Goal: Check status: Check status

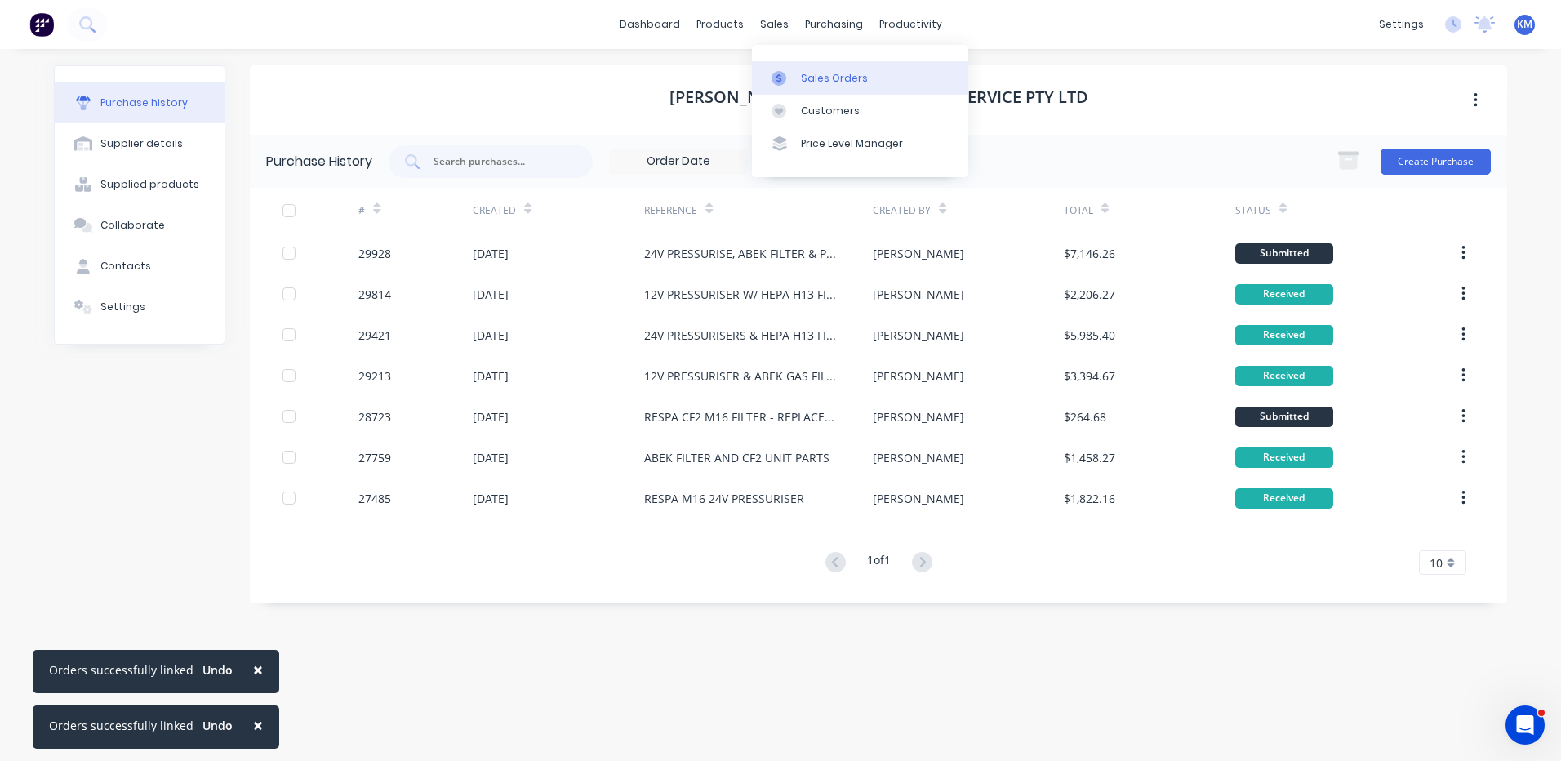
click at [790, 76] on div at bounding box center [784, 78] width 24 height 15
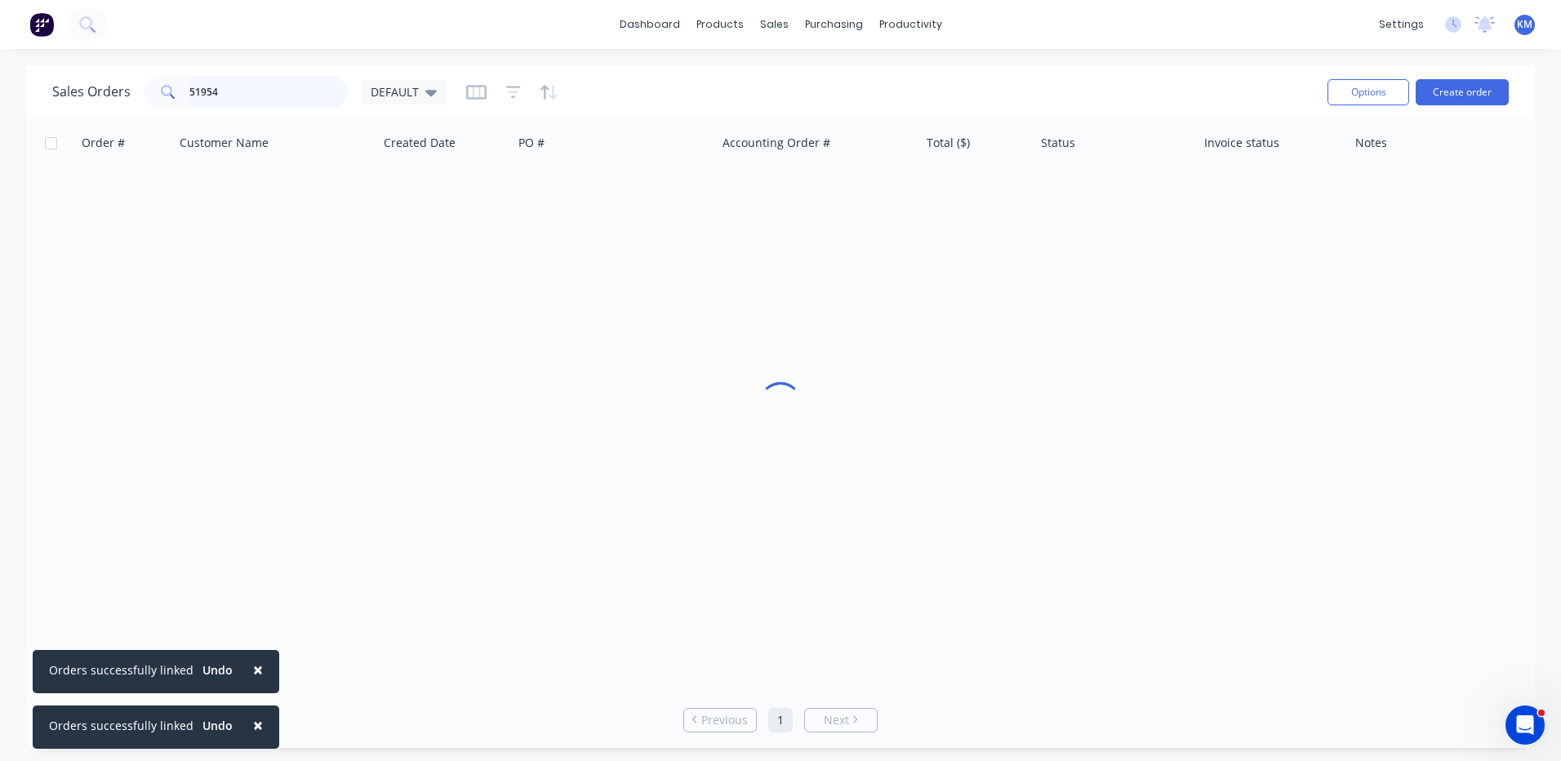
click at [220, 89] on input "51954" at bounding box center [268, 92] width 159 height 33
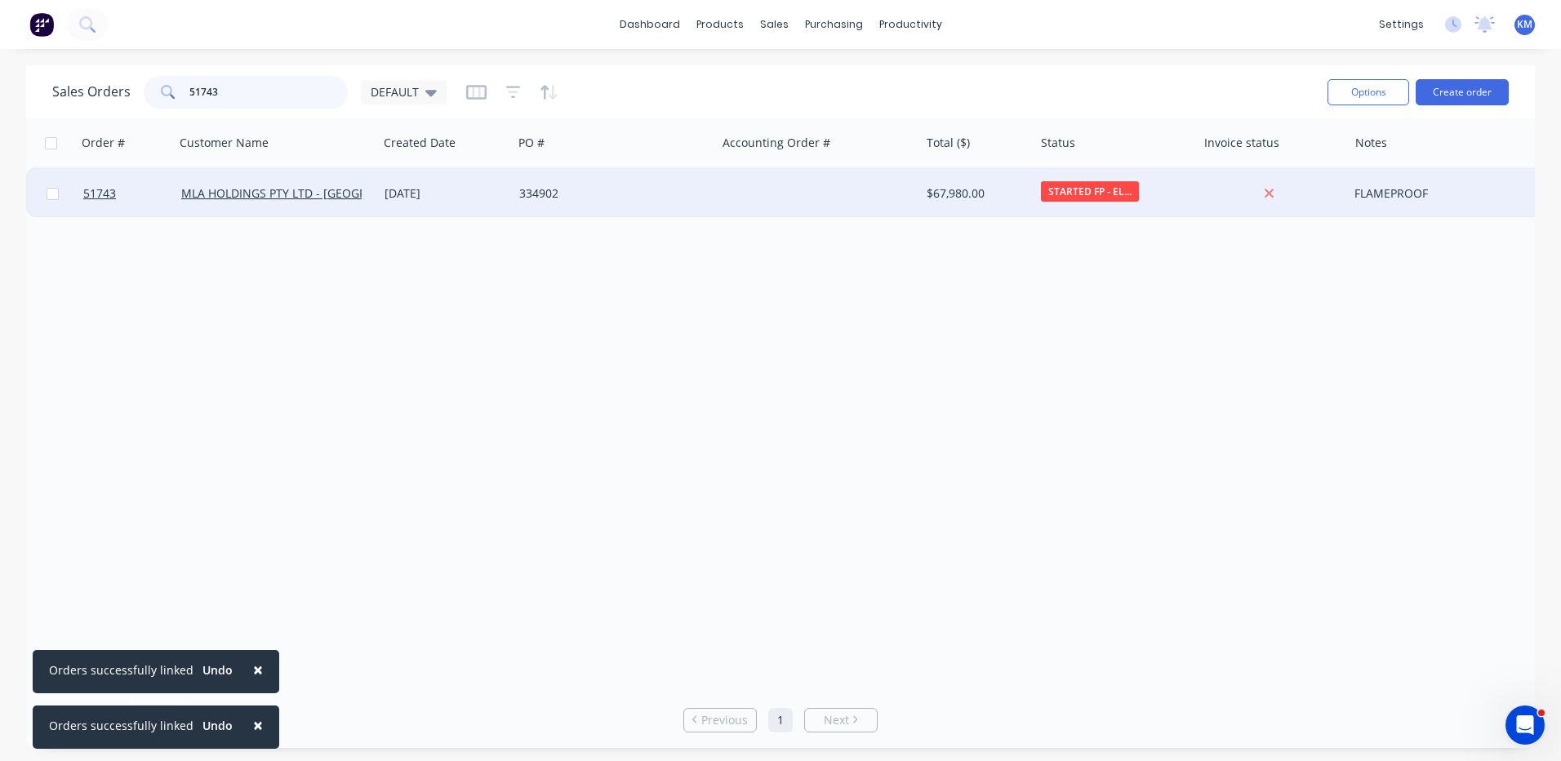
type input "51743"
click at [508, 196] on div "[DATE]" at bounding box center [445, 193] width 135 height 49
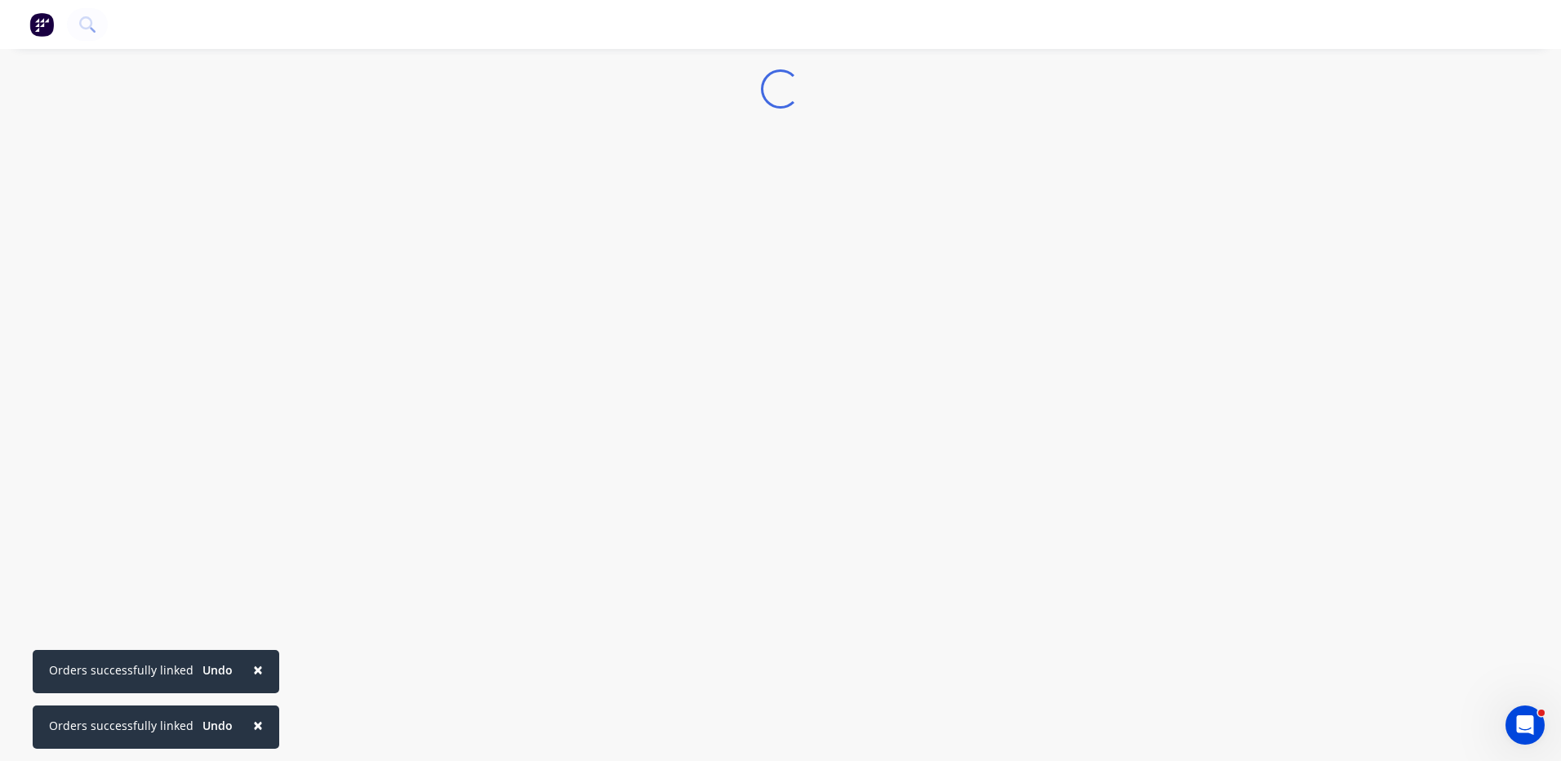
click at [253, 720] on span "×" at bounding box center [258, 725] width 10 height 23
click at [253, 681] on span "×" at bounding box center [258, 669] width 10 height 23
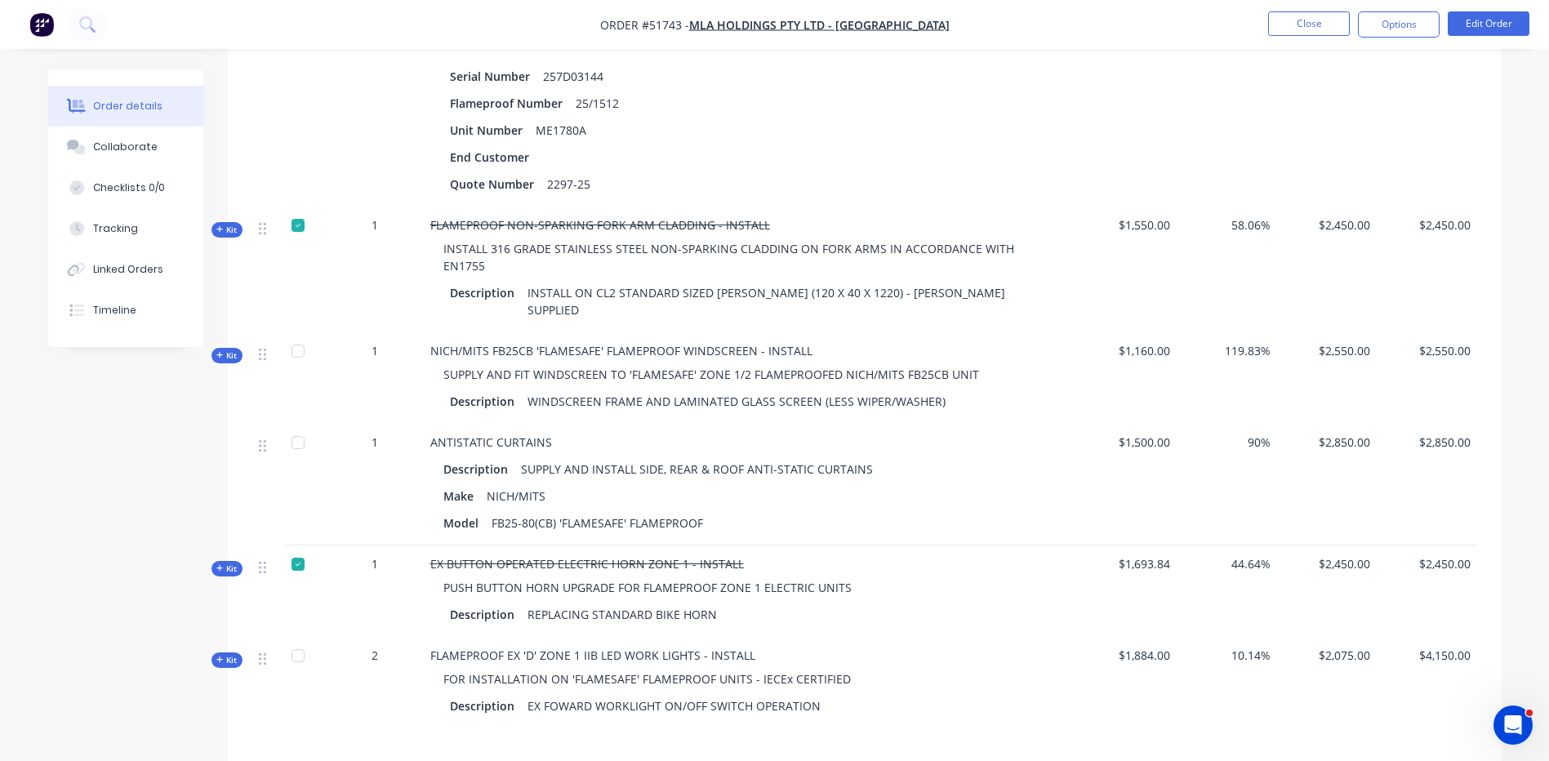
scroll to position [647, 0]
click at [176, 135] on button "Collaborate" at bounding box center [125, 147] width 155 height 41
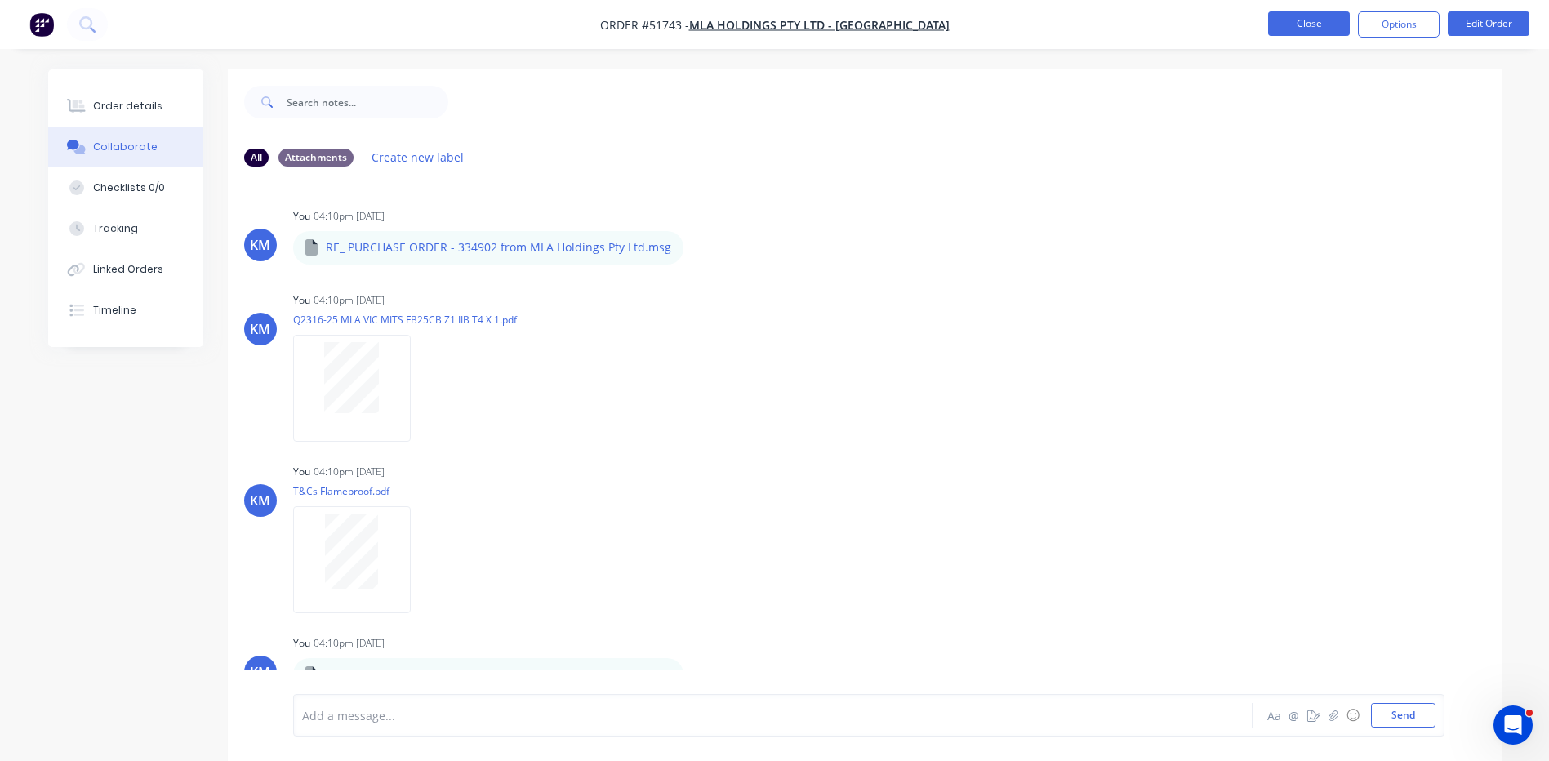
click at [1339, 16] on button "Close" at bounding box center [1309, 23] width 82 height 24
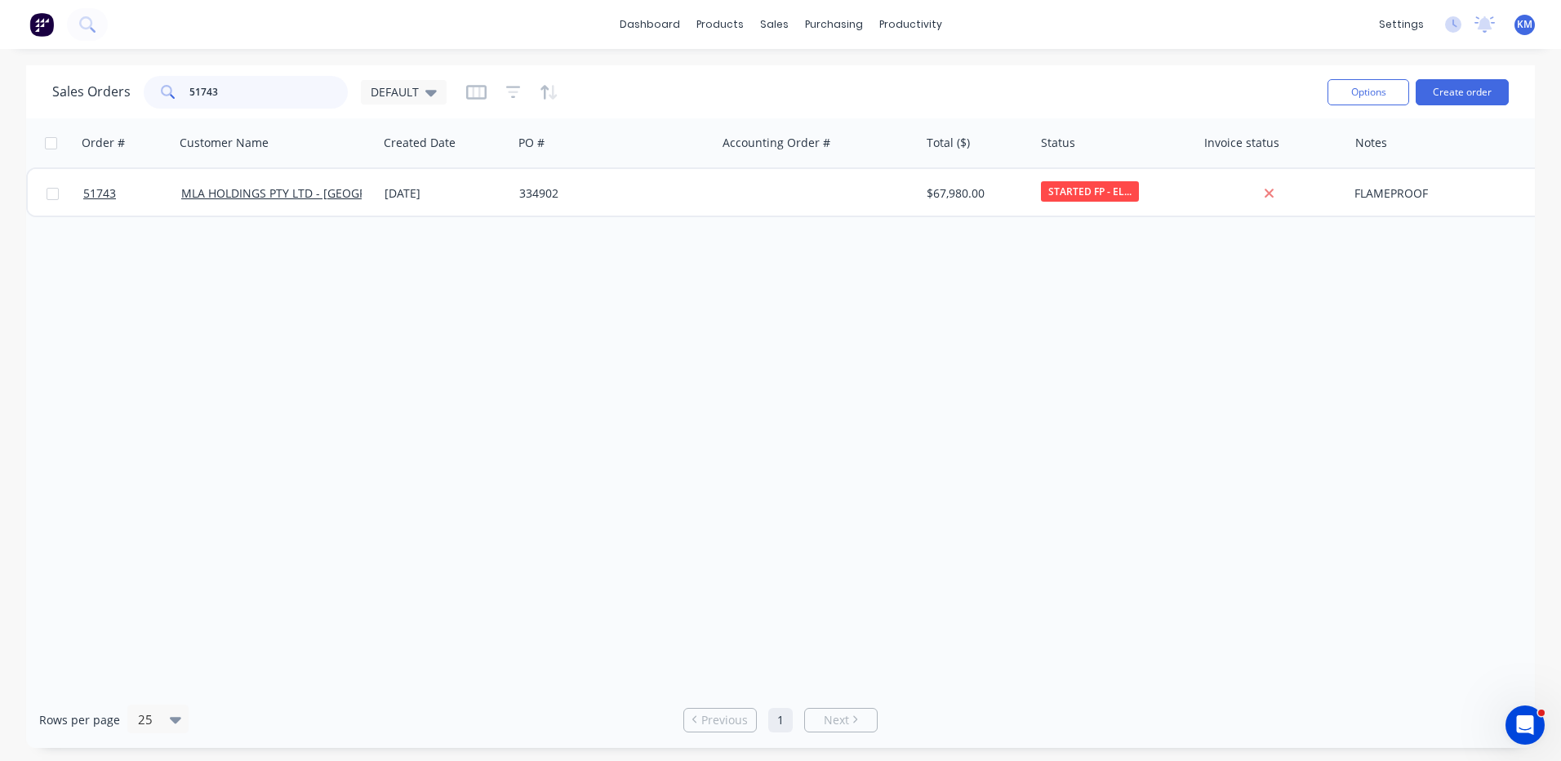
click at [264, 96] on input "51743" at bounding box center [268, 92] width 159 height 33
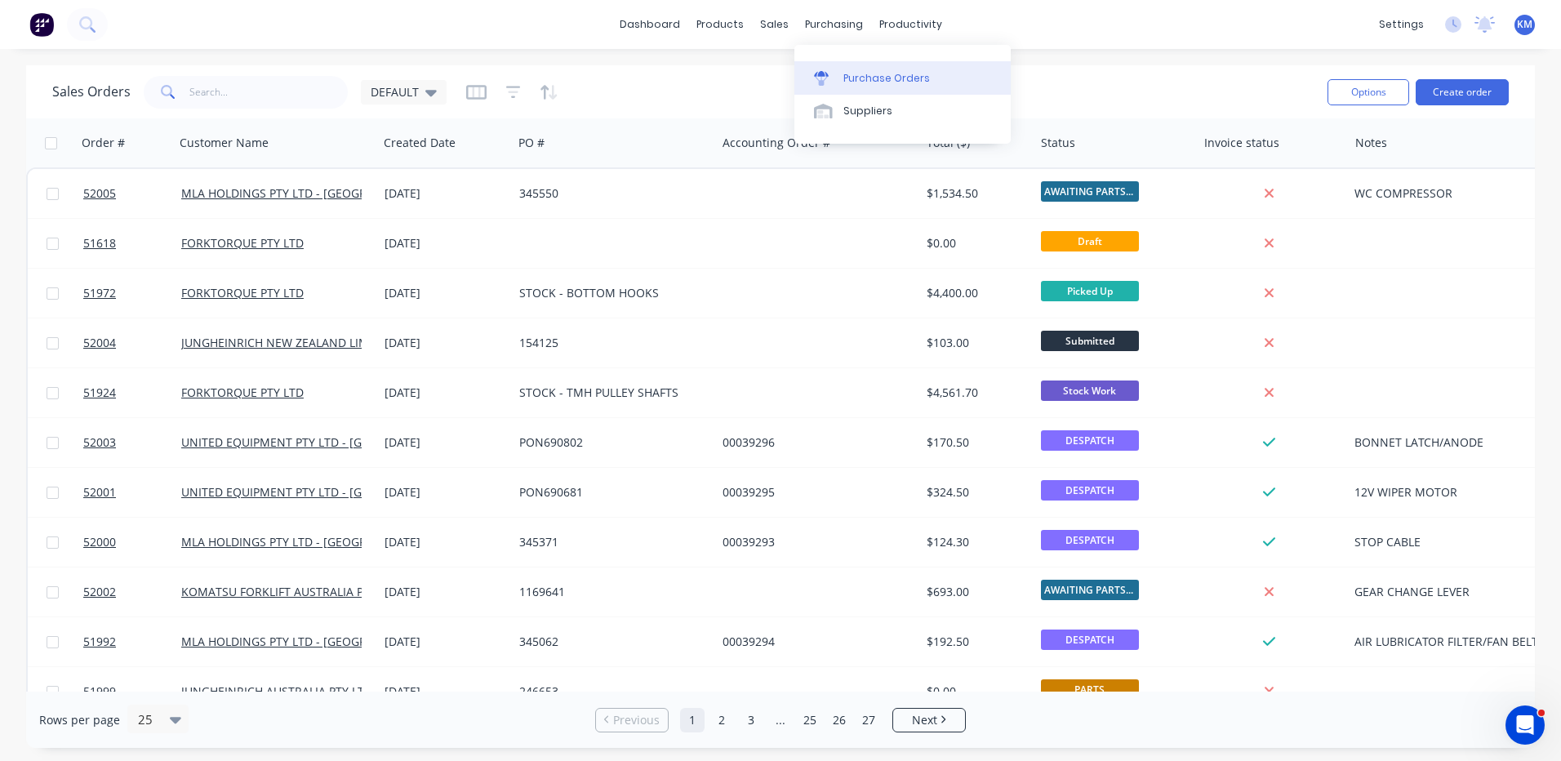
click at [845, 74] on div "Purchase Orders" at bounding box center [886, 78] width 87 height 15
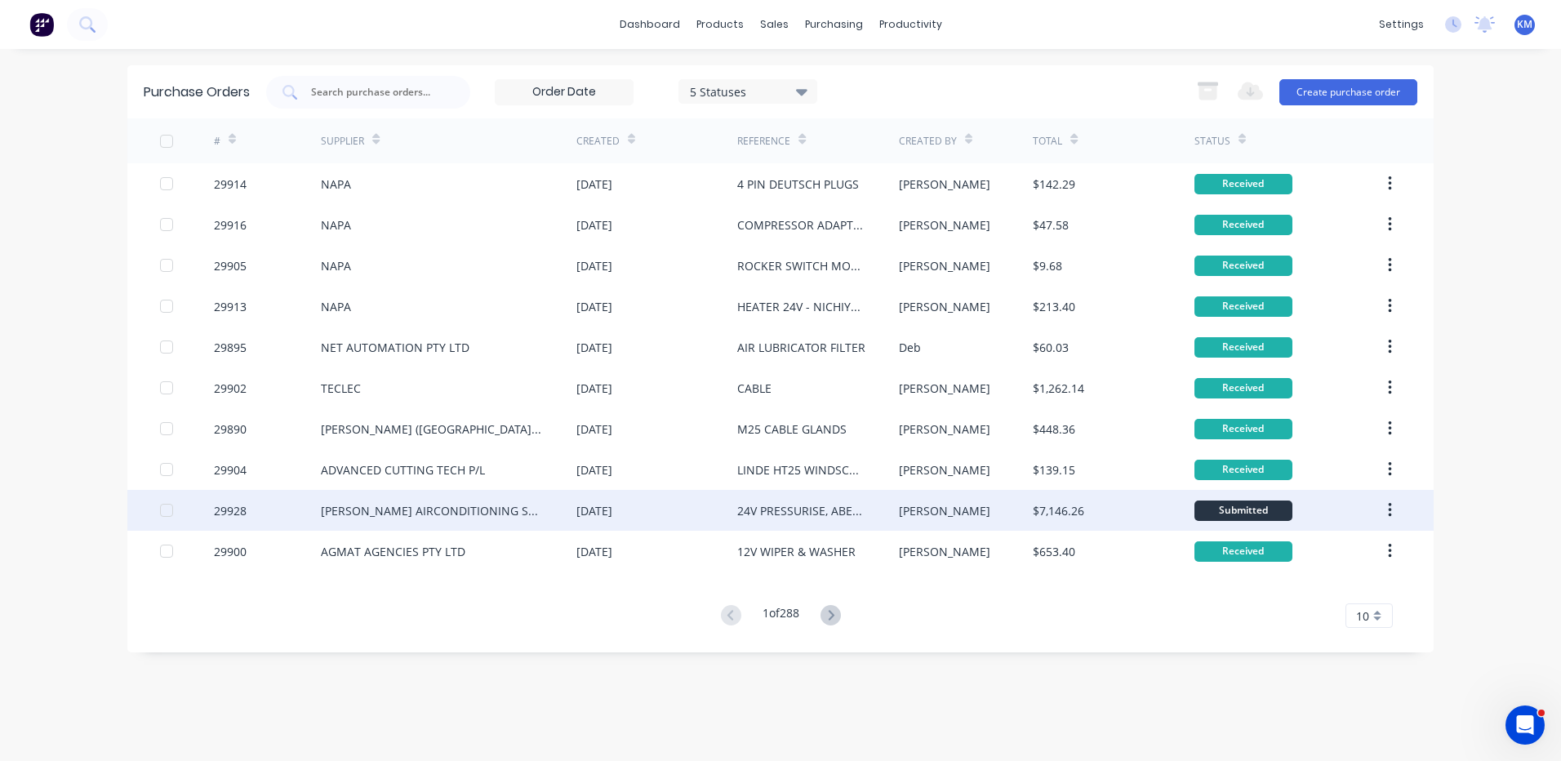
click at [851, 504] on div "24V PRESSURISE, ABEK FILTER & PRESSURE MONITORS X 2 - CAT DP80" at bounding box center [801, 510] width 128 height 17
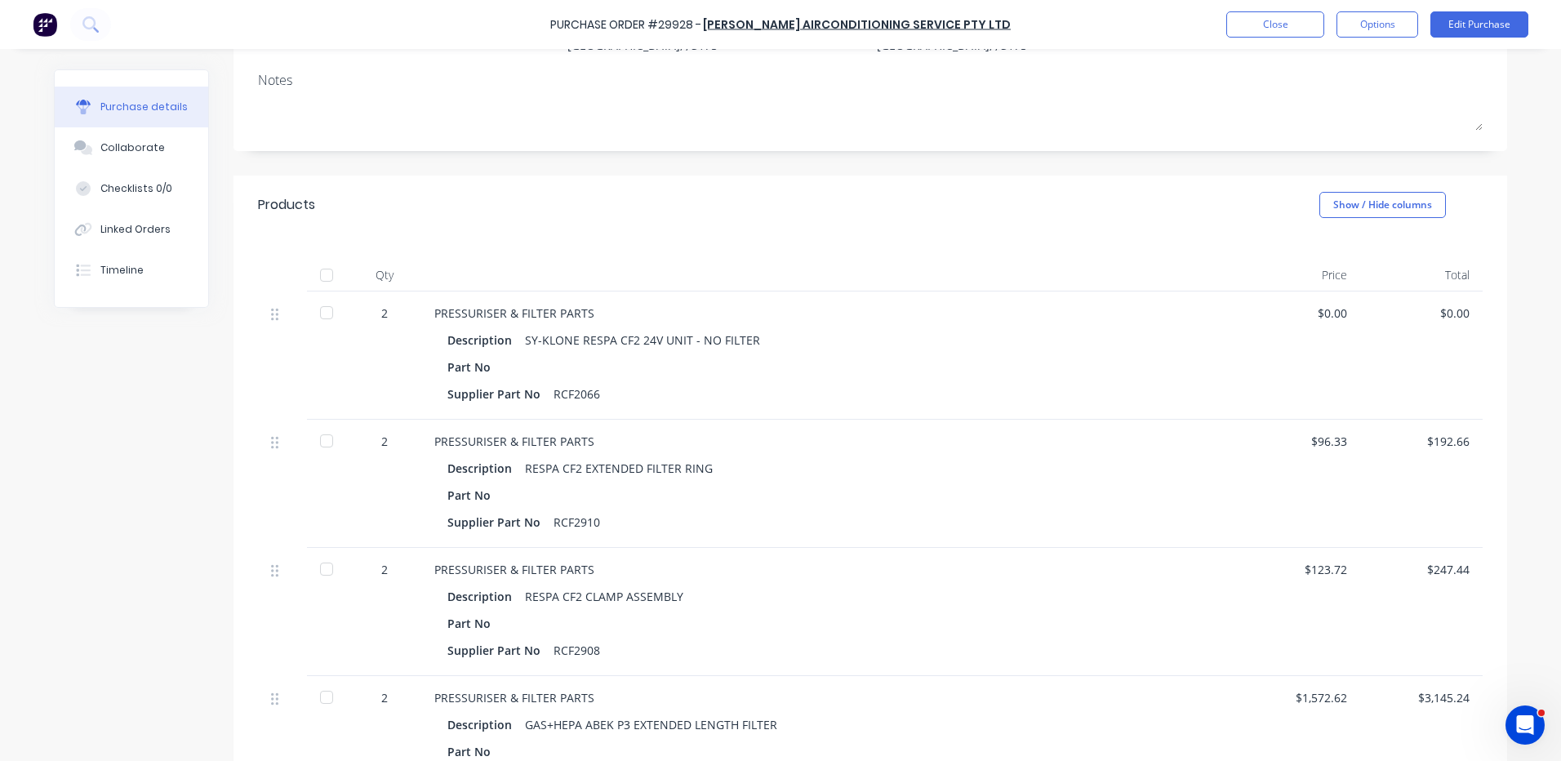
scroll to position [201, 0]
click at [1247, 27] on button "Close" at bounding box center [1275, 24] width 98 height 26
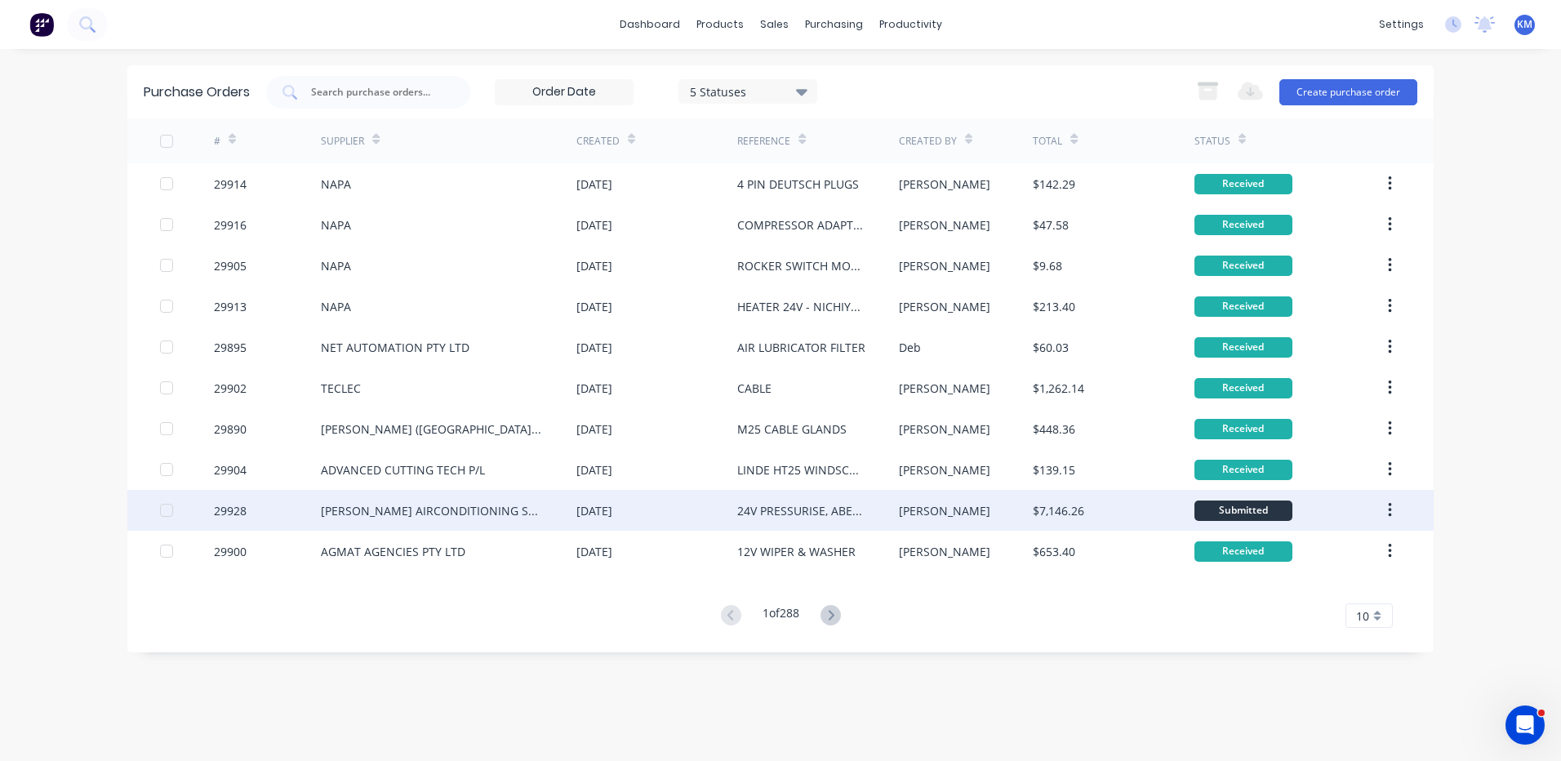
click at [941, 507] on div "[PERSON_NAME]" at bounding box center [966, 510] width 135 height 41
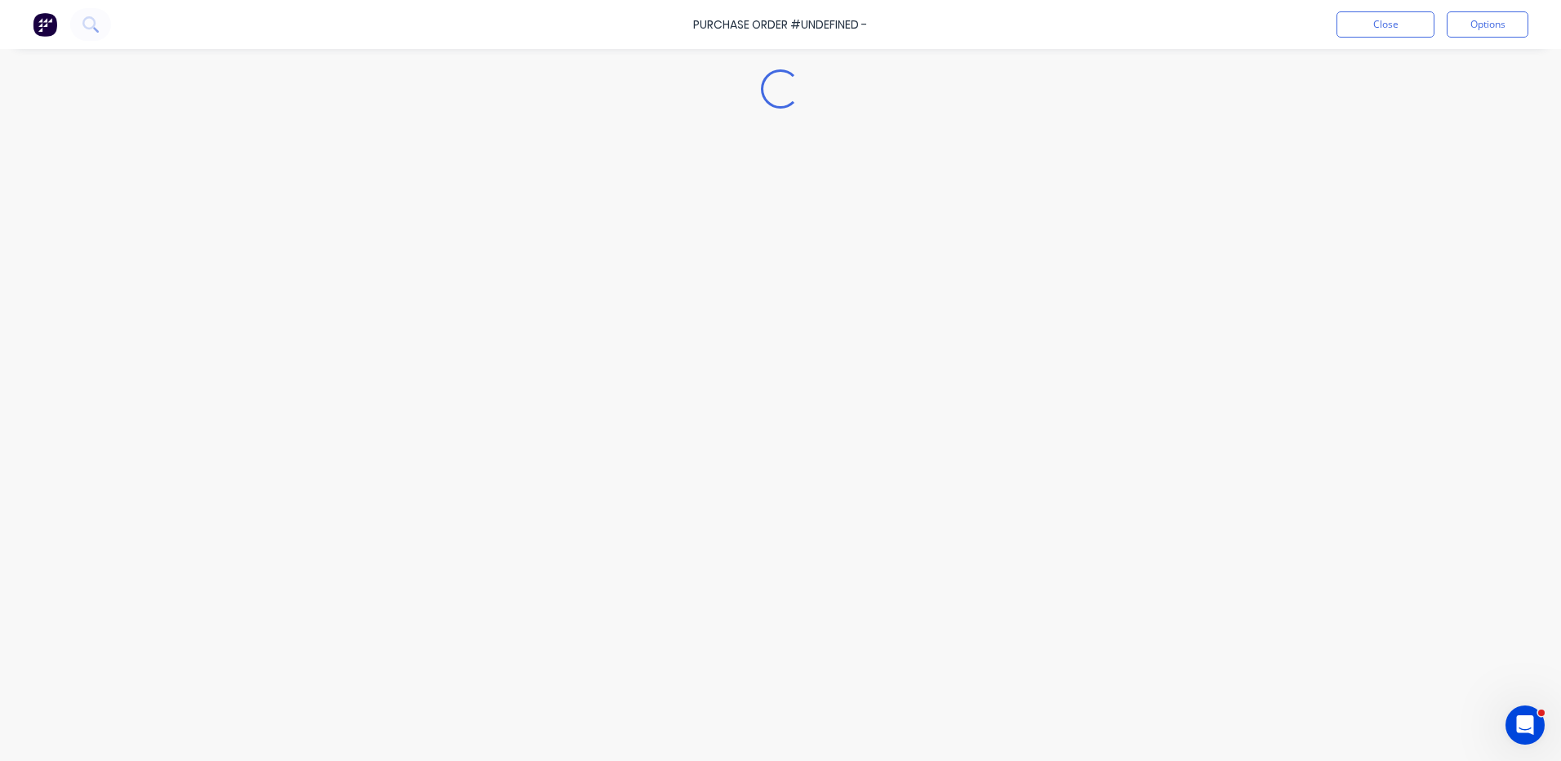
type textarea "x"
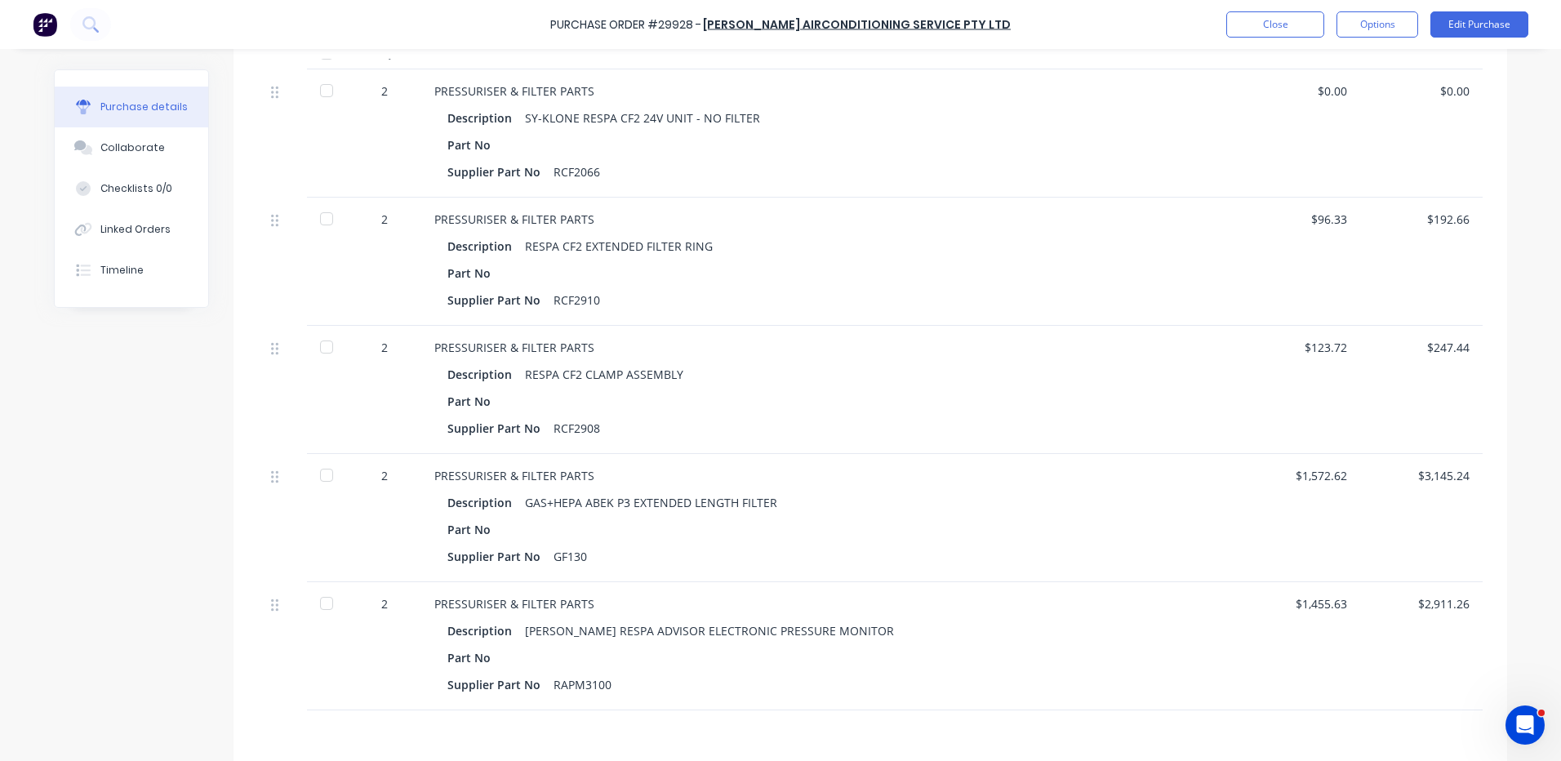
scroll to position [490, 0]
